Goal: Find specific page/section: Find specific page/section

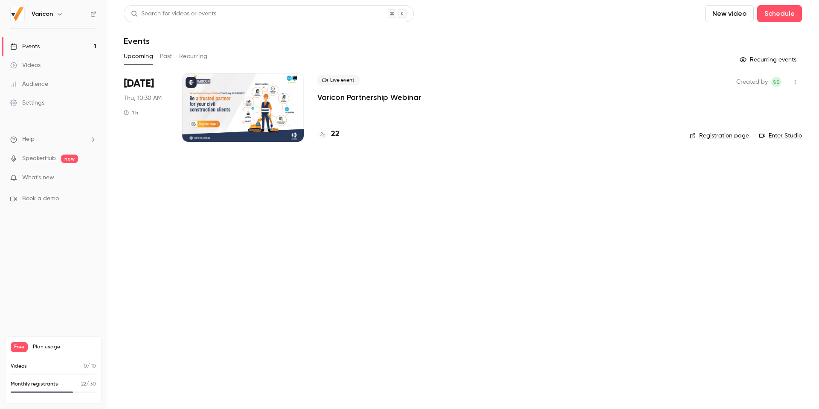
click at [343, 99] on p "Varicon Partnership Webinar" at bounding box center [369, 97] width 104 height 10
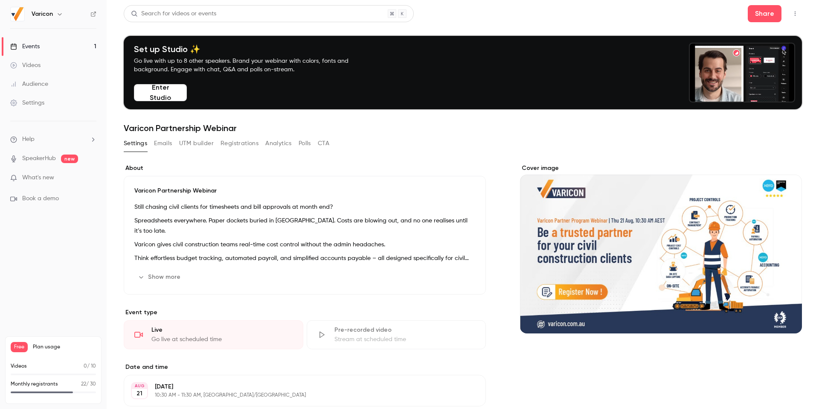
click at [310, 141] on button "Polls" at bounding box center [305, 144] width 12 height 14
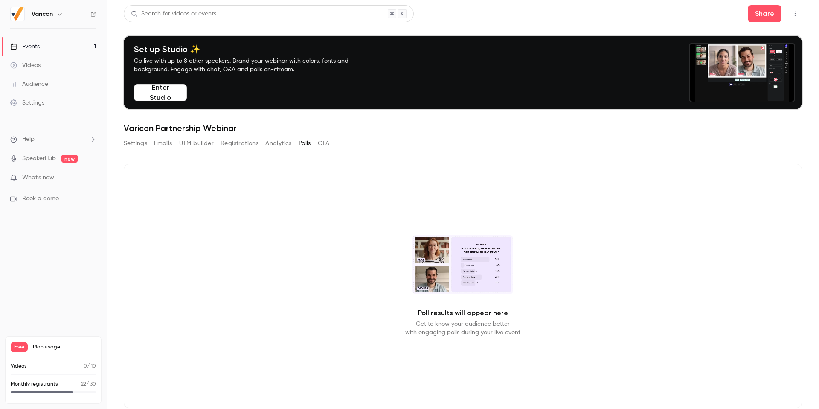
click at [529, 15] on button "button" at bounding box center [795, 14] width 14 height 14
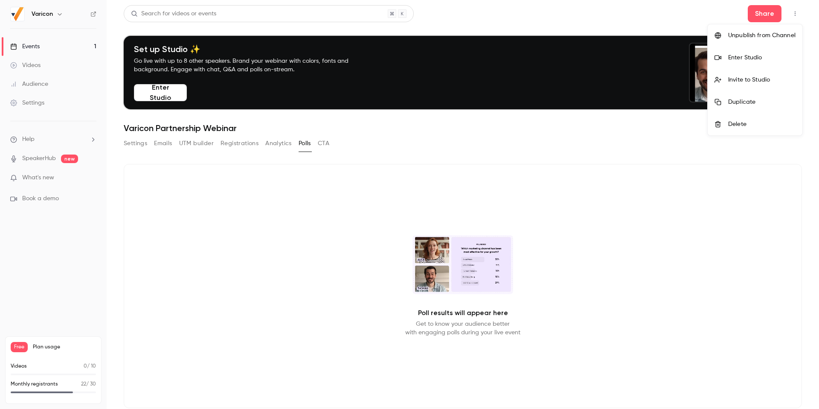
click at [529, 15] on div at bounding box center [409, 204] width 819 height 409
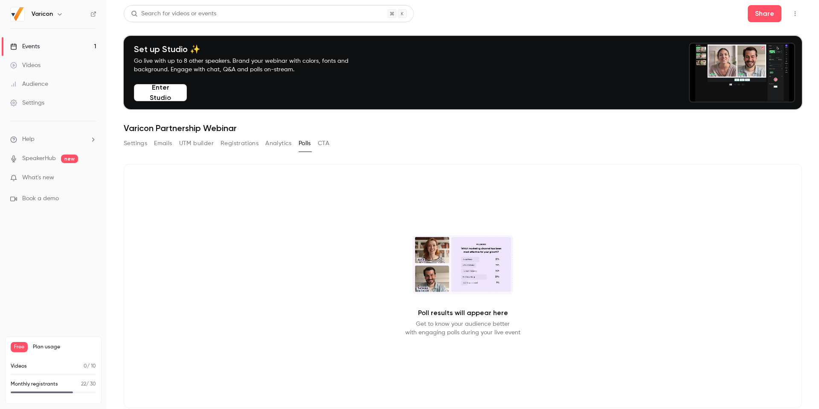
click at [529, 186] on div "Poll results will appear here Get to know your audience better with engaging po…" at bounding box center [463, 286] width 678 height 244
